Goal: Task Accomplishment & Management: Use online tool/utility

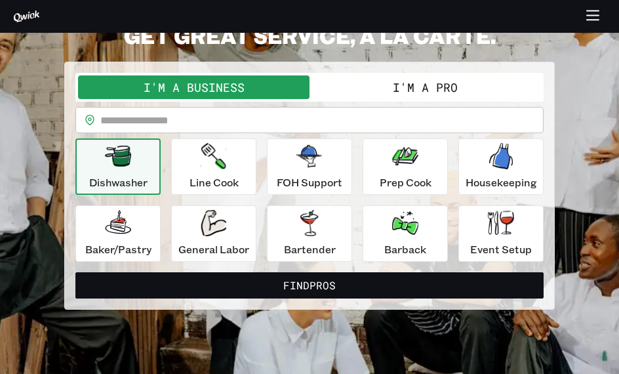
click at [474, 114] on input "text" at bounding box center [321, 120] width 443 height 26
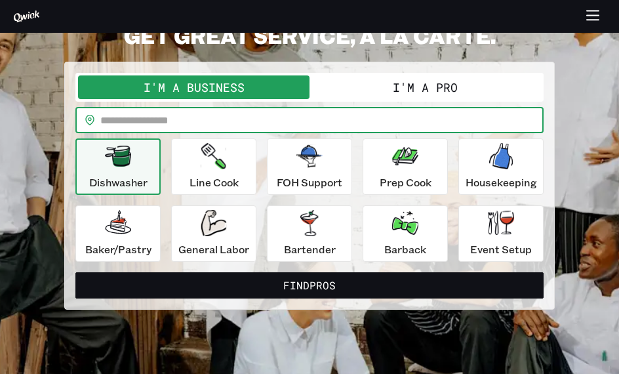
click at [483, 88] on button "I'm a Pro" at bounding box center [426, 87] width 232 height 24
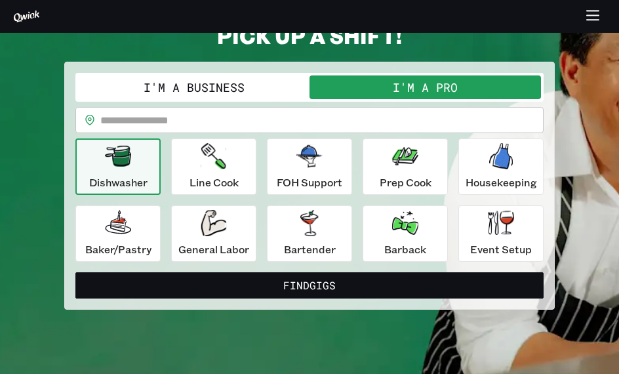
click at [504, 121] on input "text" at bounding box center [321, 120] width 443 height 26
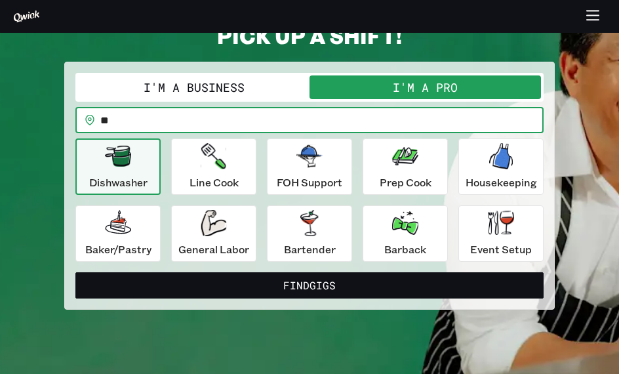
type input "*****"
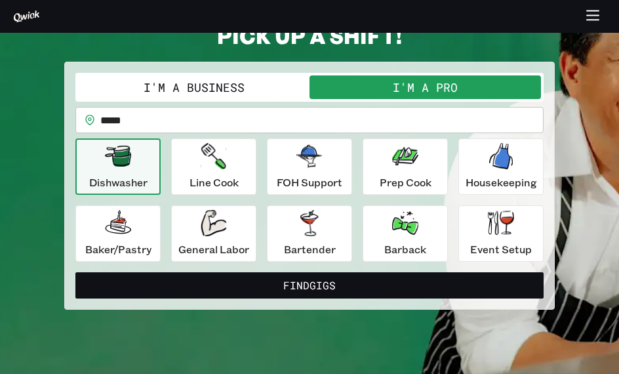
click at [477, 289] on button "Find Gigs" at bounding box center [309, 285] width 468 height 26
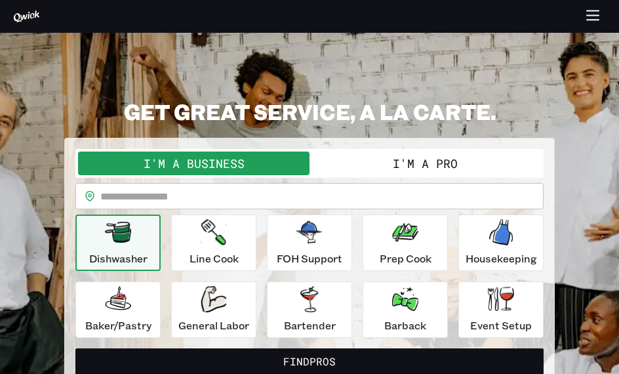
scroll to position [76, 0]
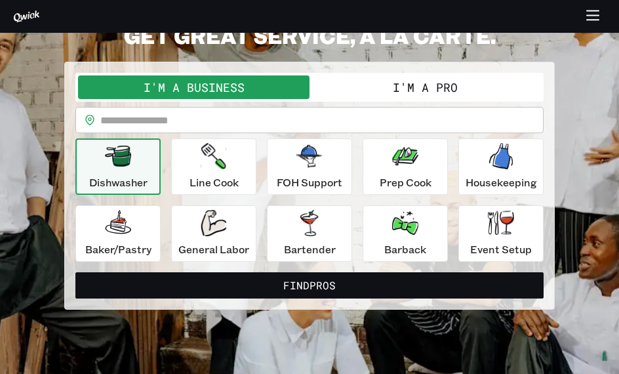
click at [182, 169] on button "Line Cook" at bounding box center [213, 166] width 85 height 56
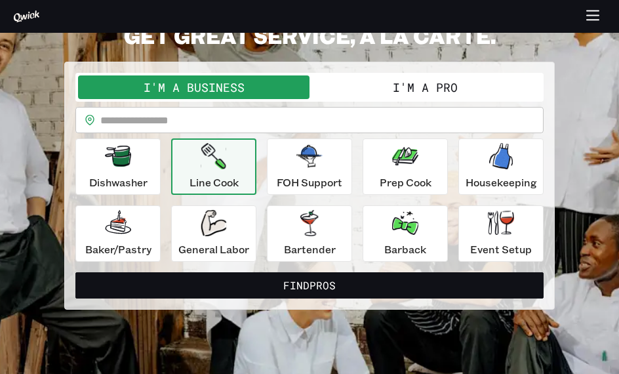
click at [226, 215] on icon "button" at bounding box center [214, 223] width 26 height 26
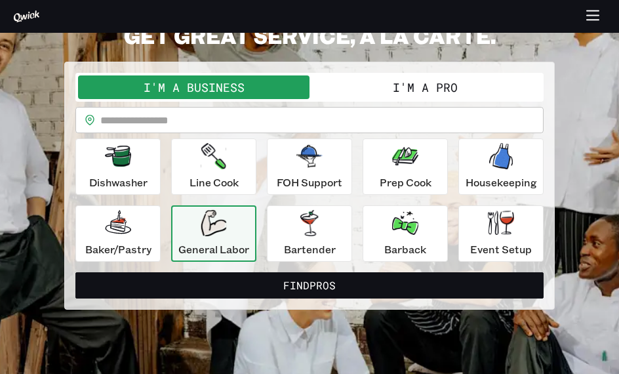
click at [332, 176] on p "FOH Support" at bounding box center [310, 182] width 66 height 16
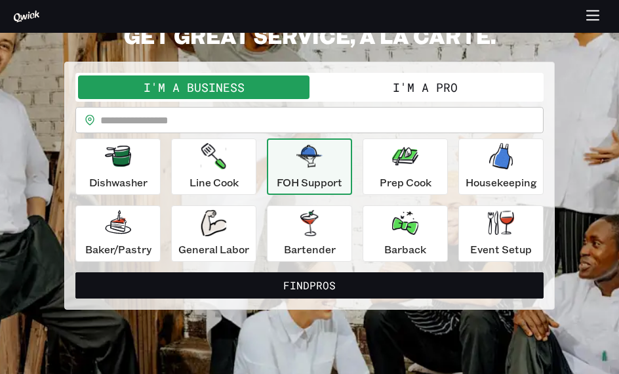
click at [514, 230] on div "Event Setup" at bounding box center [501, 233] width 62 height 47
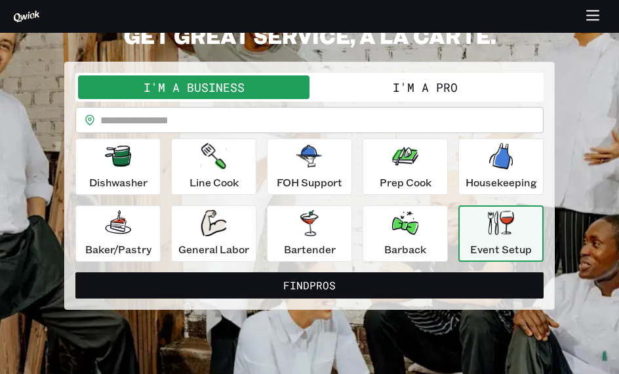
click at [448, 282] on button "Find Pros" at bounding box center [309, 285] width 468 height 26
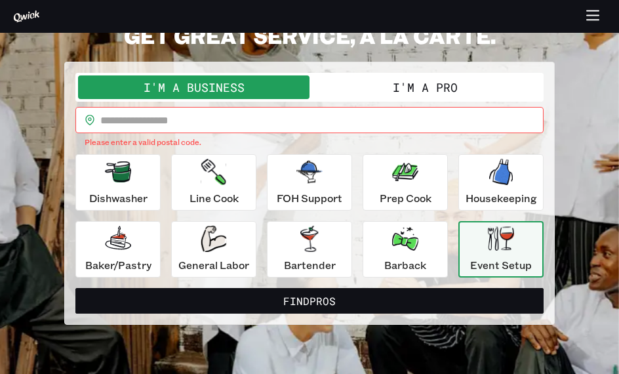
click at [291, 131] on input "text" at bounding box center [321, 120] width 443 height 26
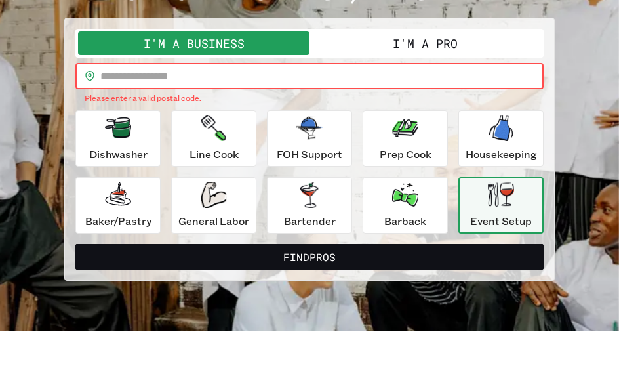
type input "*****"
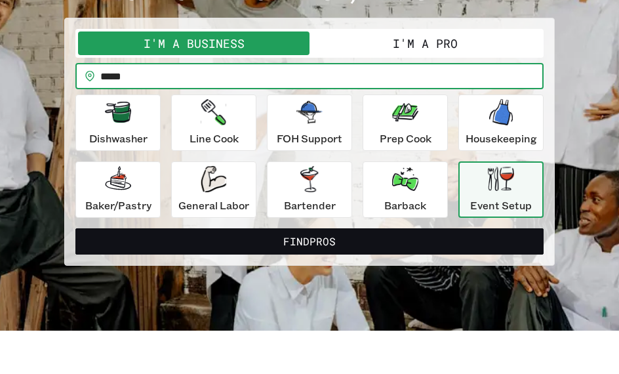
scroll to position [119, 0]
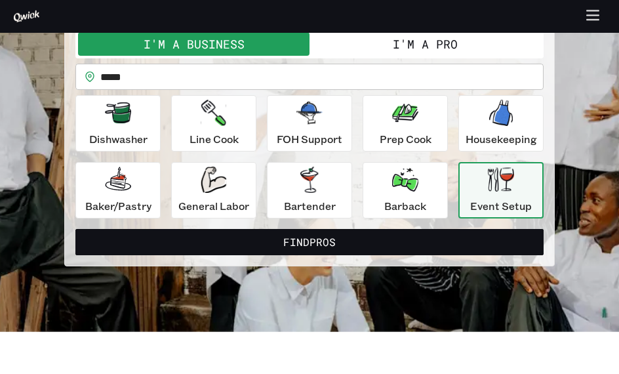
click at [457, 237] on button "Find Pros" at bounding box center [309, 242] width 468 height 26
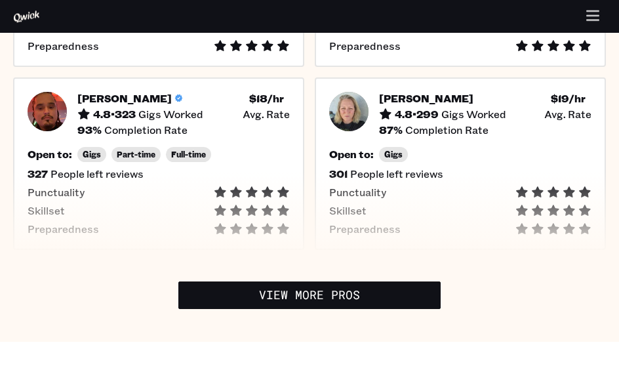
scroll to position [681, 0]
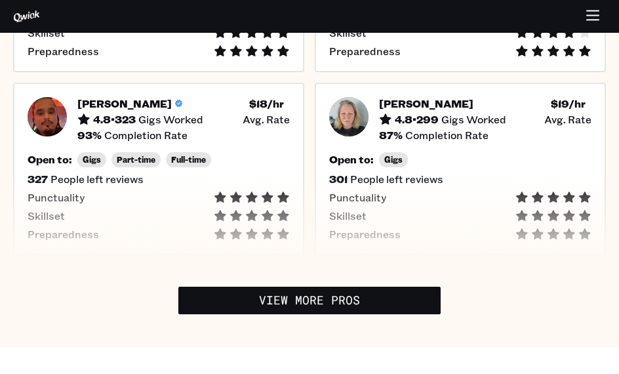
click at [188, 287] on link "View More Pros" at bounding box center [309, 301] width 262 height 28
